Goal: Entertainment & Leisure: Consume media (video, audio)

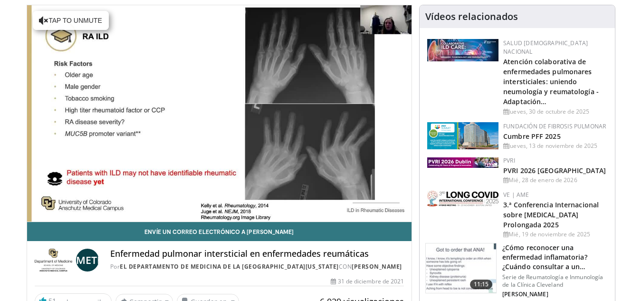
scroll to position [66, 0]
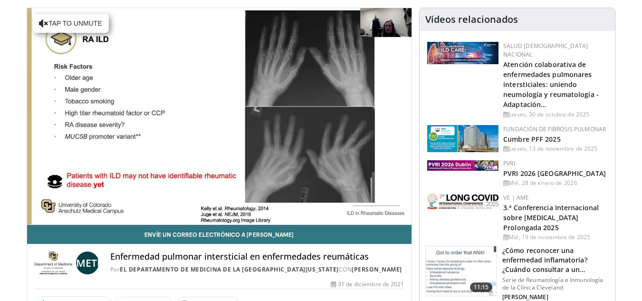
click at [463, 52] on img at bounding box center [462, 53] width 71 height 22
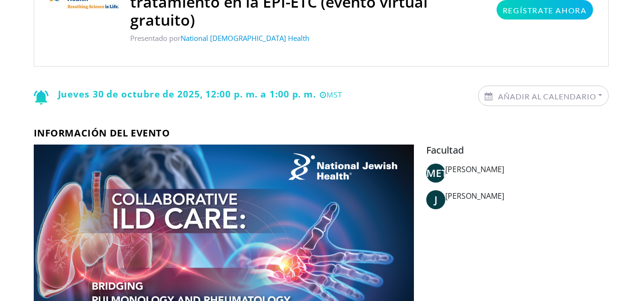
scroll to position [148, 0]
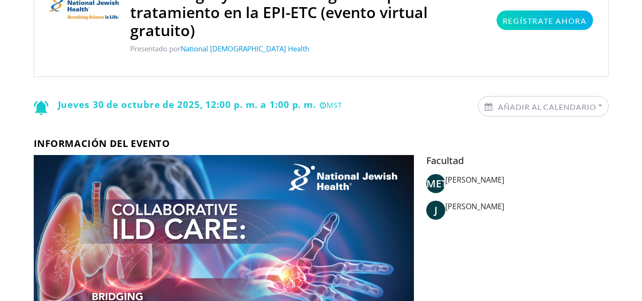
click at [433, 213] on span "J" at bounding box center [436, 210] width 19 height 19
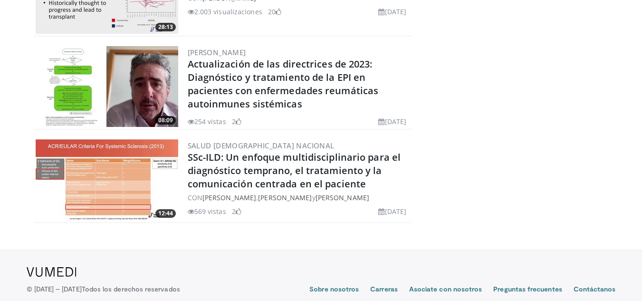
scroll to position [291, 0]
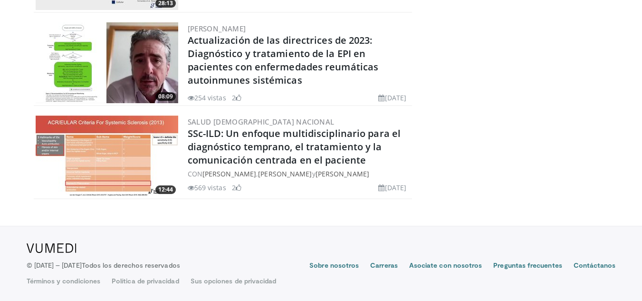
click at [124, 50] on img at bounding box center [107, 62] width 143 height 81
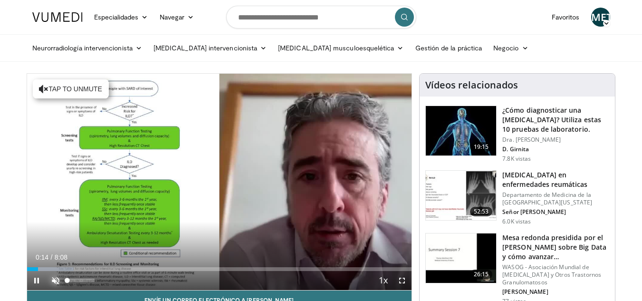
click at [59, 281] on span "Video Player" at bounding box center [55, 280] width 19 height 19
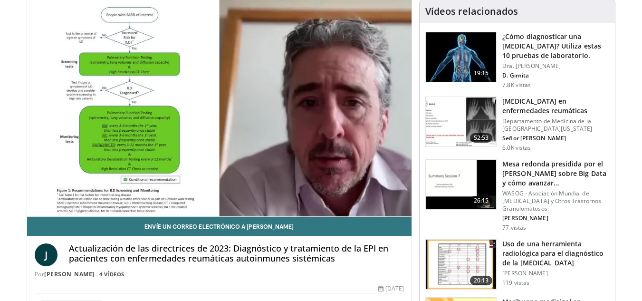
scroll to position [45, 0]
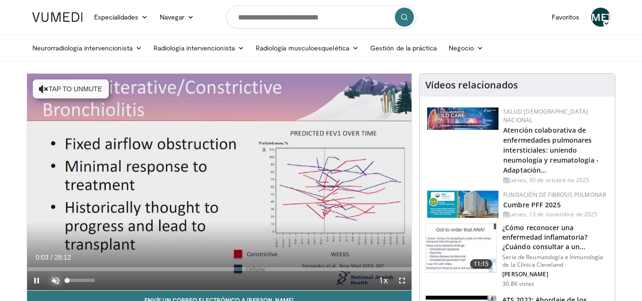
click at [55, 277] on span "Video Player" at bounding box center [55, 280] width 19 height 19
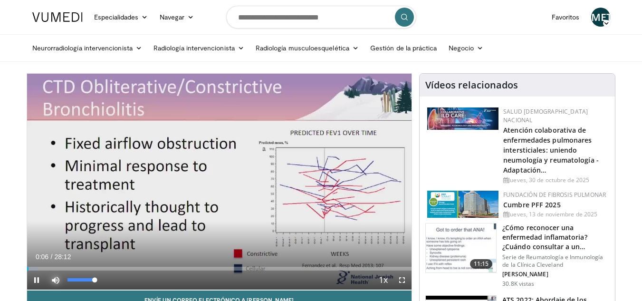
scroll to position [0, 9]
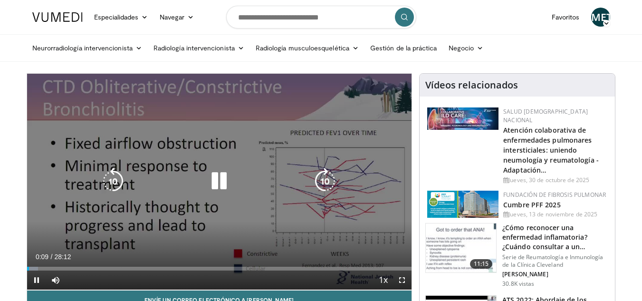
click at [320, 176] on icon "Video Player" at bounding box center [325, 181] width 27 height 27
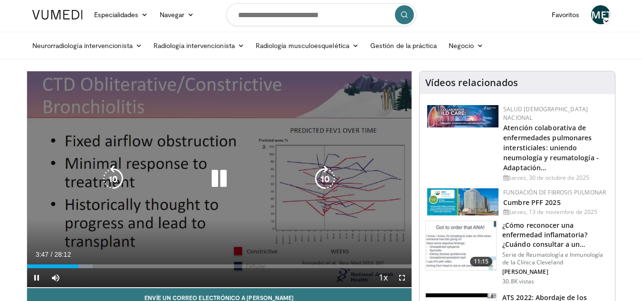
click at [217, 179] on icon "Video Player" at bounding box center [219, 178] width 27 height 27
